Goal: Navigation & Orientation: Find specific page/section

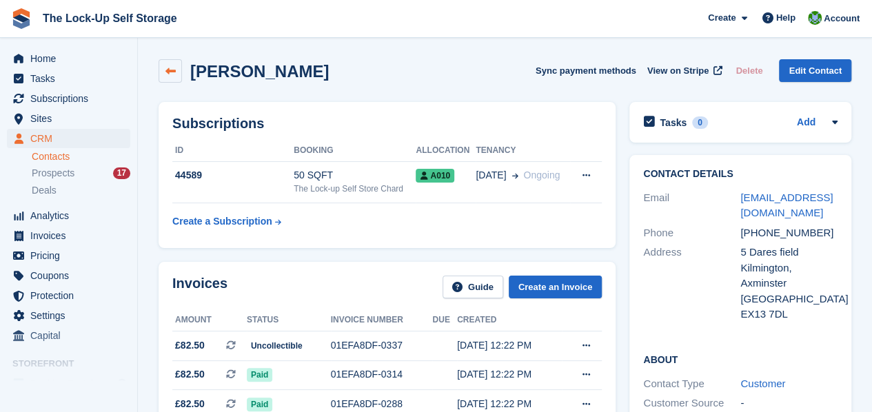
click at [171, 67] on icon at bounding box center [171, 71] width 10 height 10
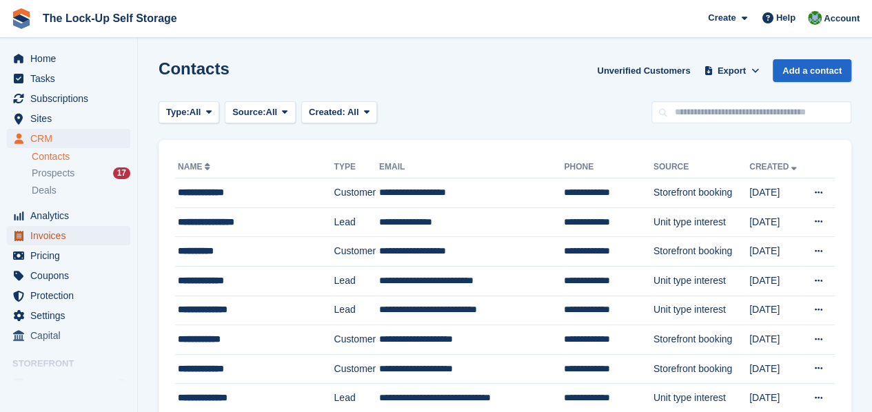
click at [57, 237] on span "Invoices" at bounding box center [71, 235] width 83 height 19
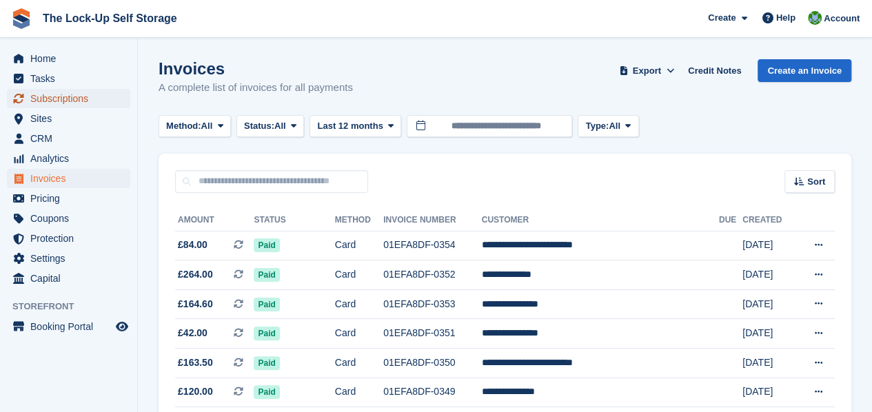
click at [48, 100] on span "Subscriptions" at bounding box center [71, 98] width 83 height 19
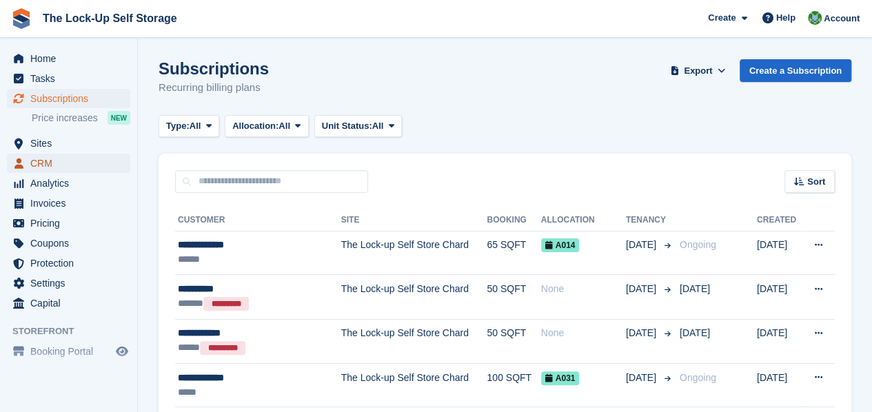
click at [43, 169] on span "CRM" at bounding box center [71, 163] width 83 height 19
